Goal: Find specific page/section: Find specific page/section

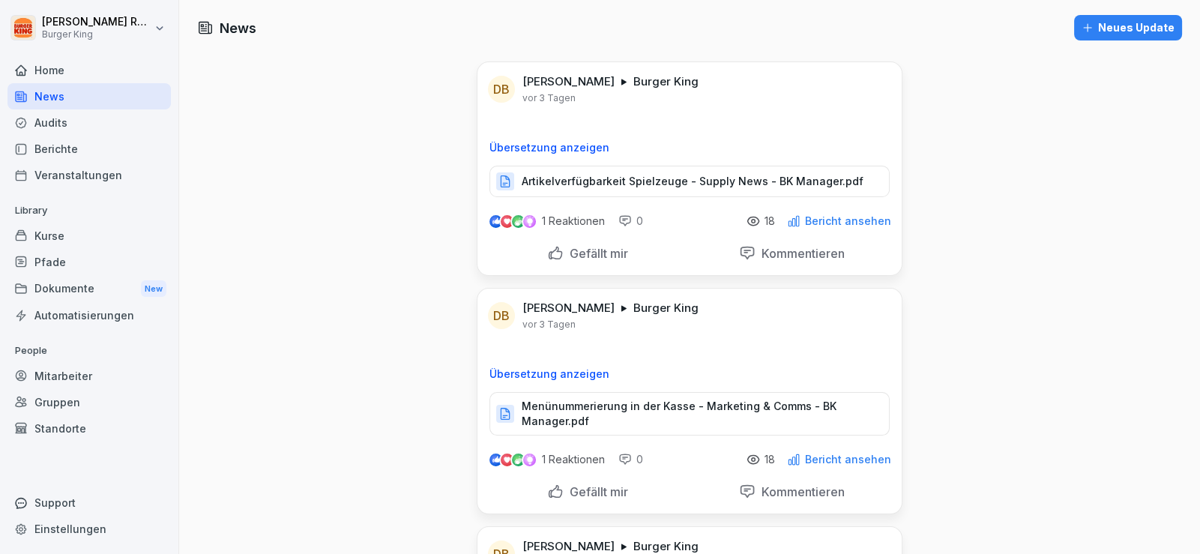
click at [75, 149] on div "Berichte" at bounding box center [88, 149] width 163 height 26
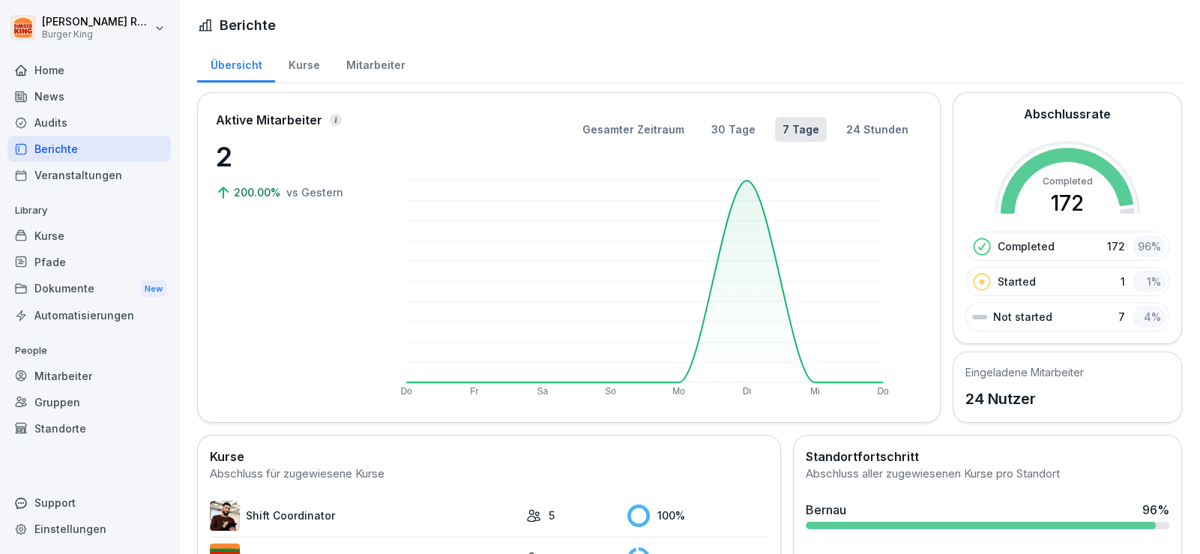
scroll to position [357, 0]
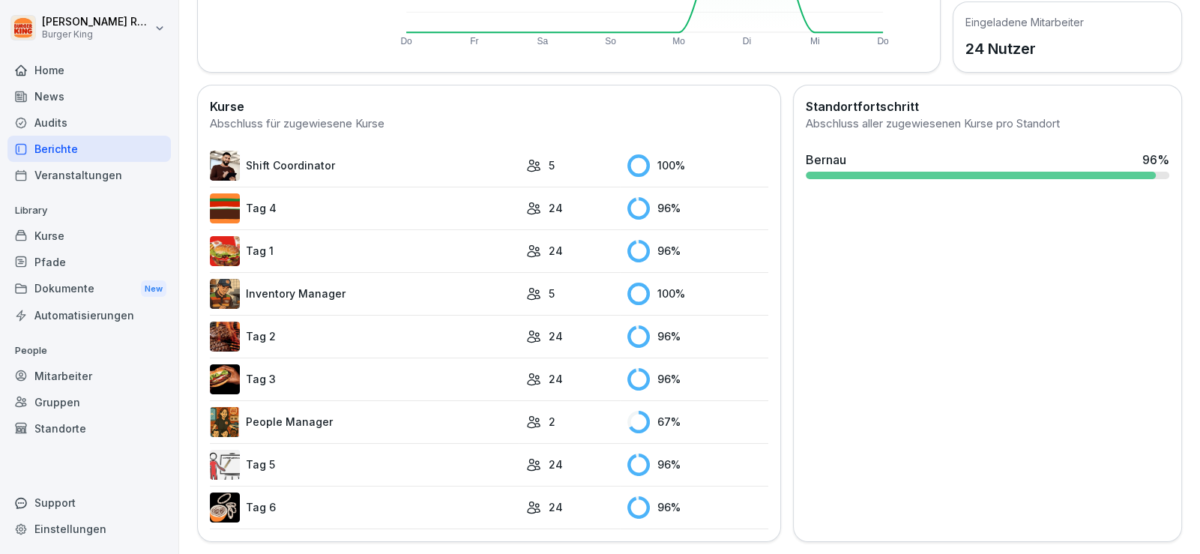
click at [303, 407] on link "People Manager" at bounding box center [364, 422] width 309 height 30
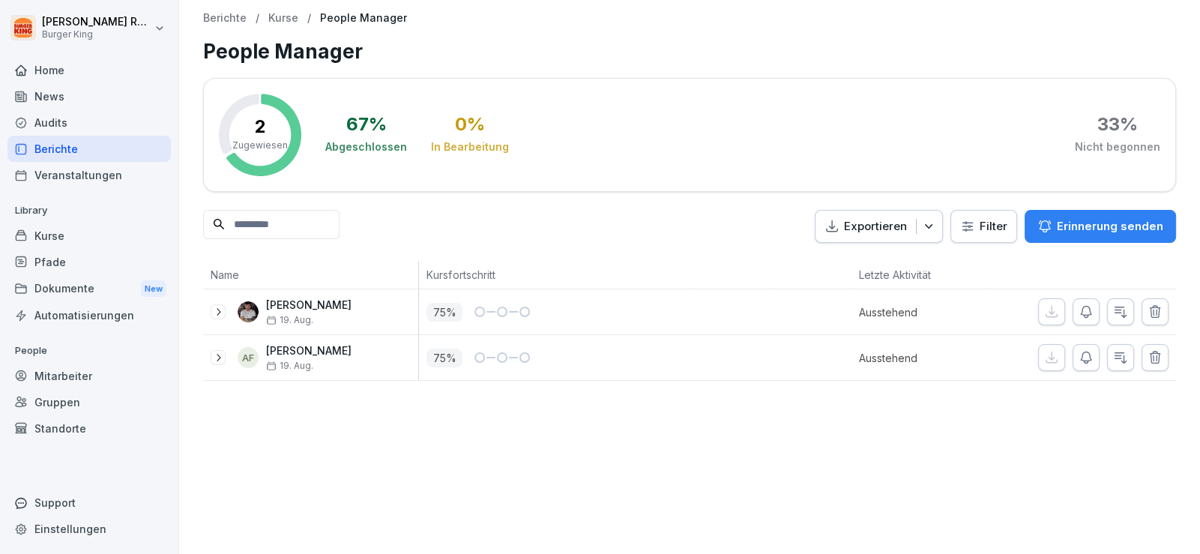
click at [516, 312] on div at bounding box center [519, 311] width 21 height 10
click at [218, 307] on icon at bounding box center [218, 312] width 12 height 12
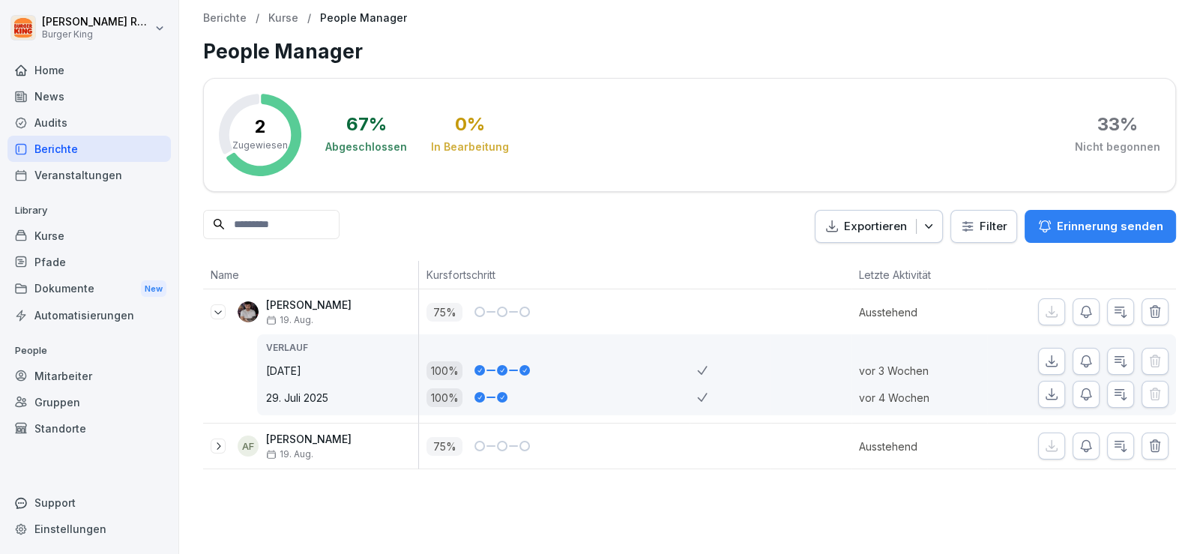
click at [87, 67] on div "Home" at bounding box center [88, 70] width 163 height 26
